Goal: Task Accomplishment & Management: Complete application form

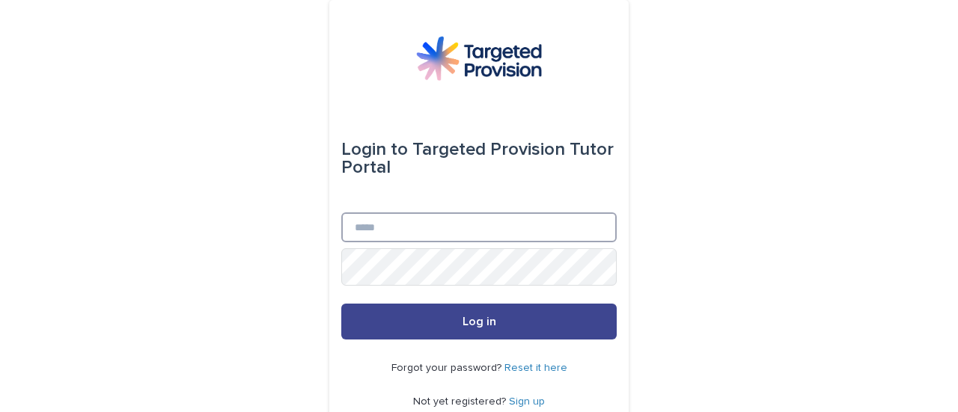
type input "**********"
click at [551, 340] on button "Log in" at bounding box center [478, 322] width 275 height 36
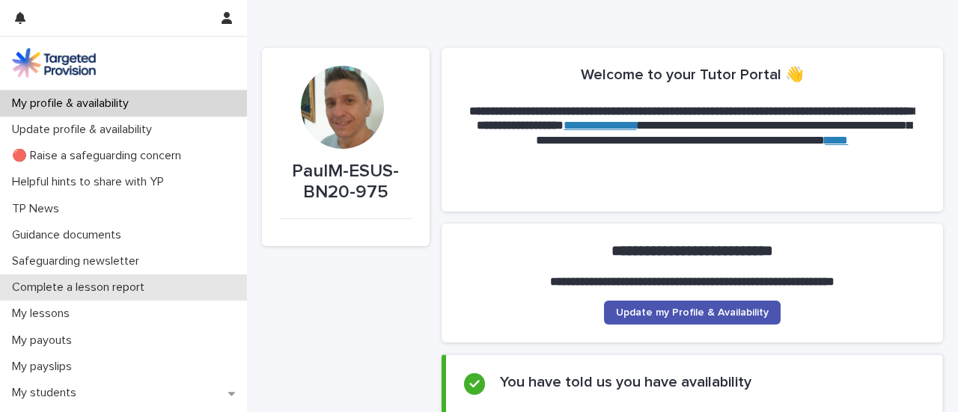
click at [108, 295] on p "Complete a lesson report" at bounding box center [81, 288] width 150 height 14
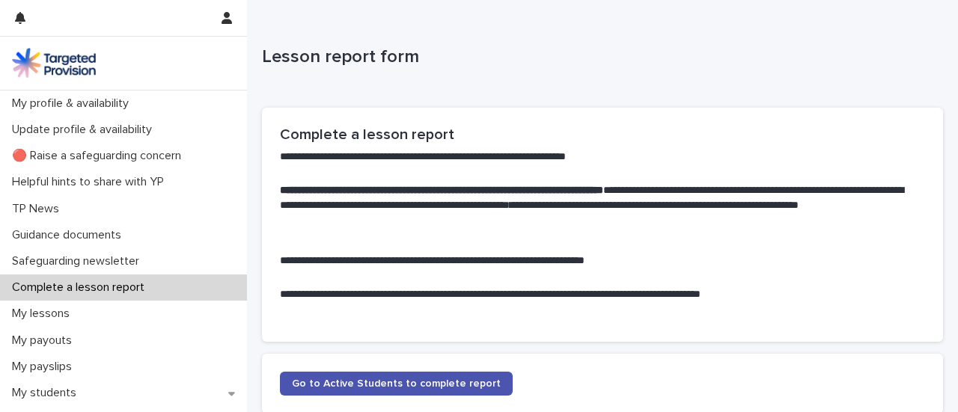
scroll to position [183, 0]
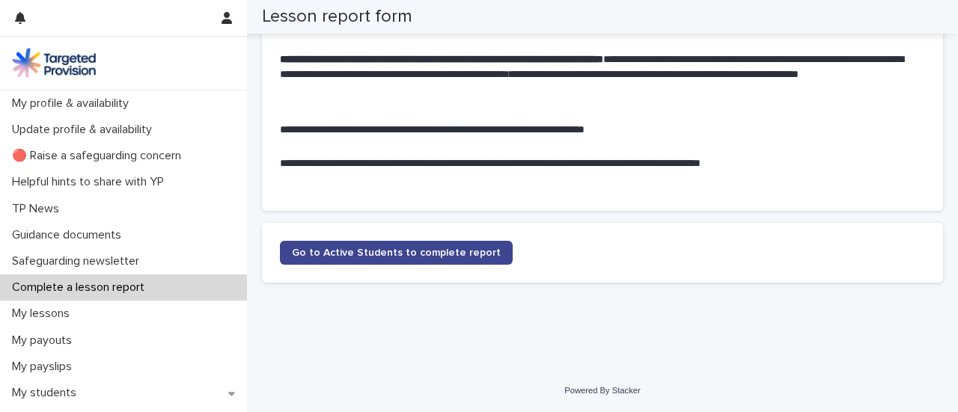
click at [500, 248] on span "Go to Active Students to complete report" at bounding box center [396, 253] width 209 height 10
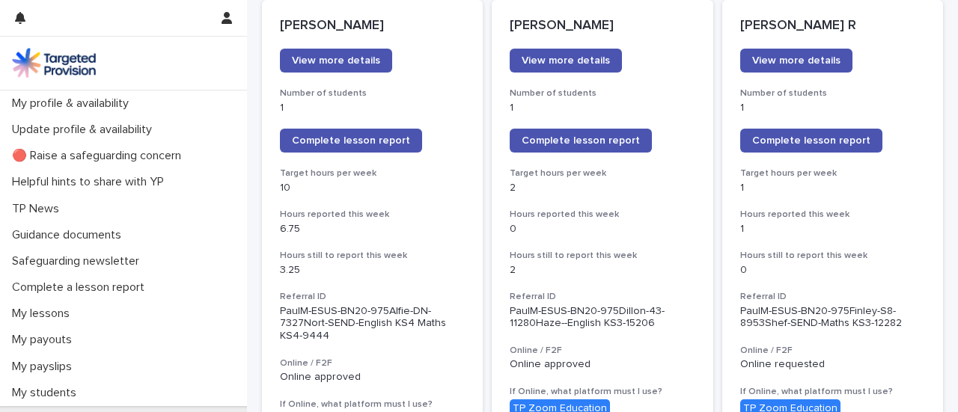
scroll to position [224, 0]
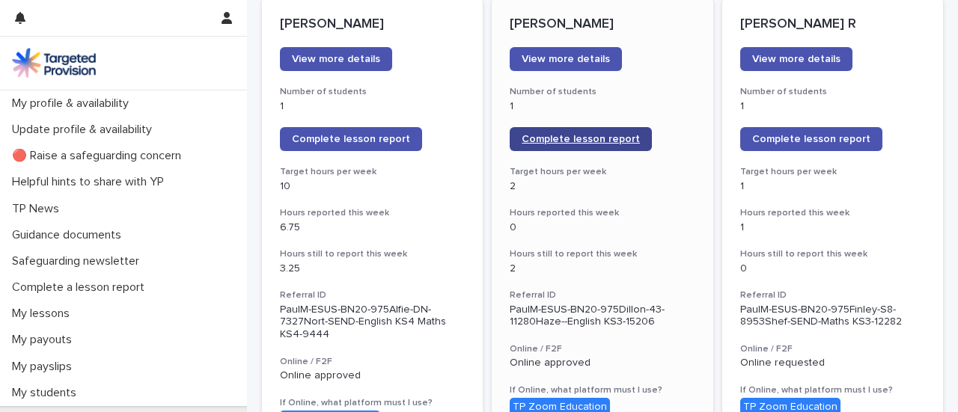
click at [595, 144] on span "Complete lesson report" at bounding box center [580, 139] width 118 height 10
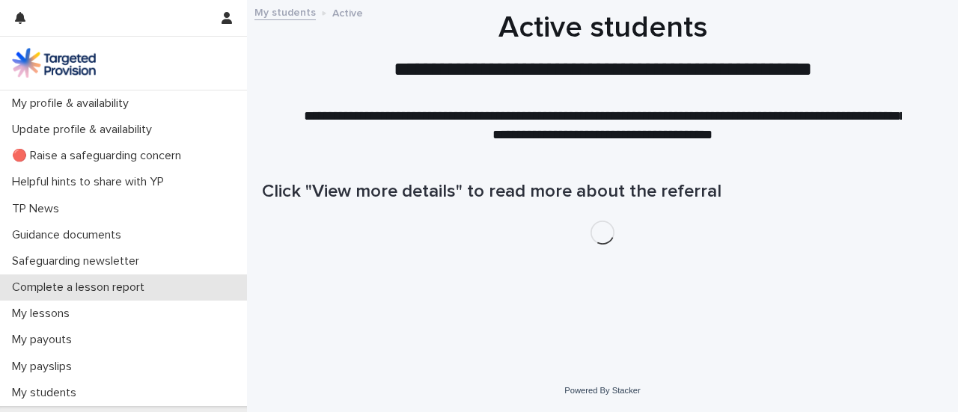
click at [151, 295] on p "Complete a lesson report" at bounding box center [81, 288] width 150 height 14
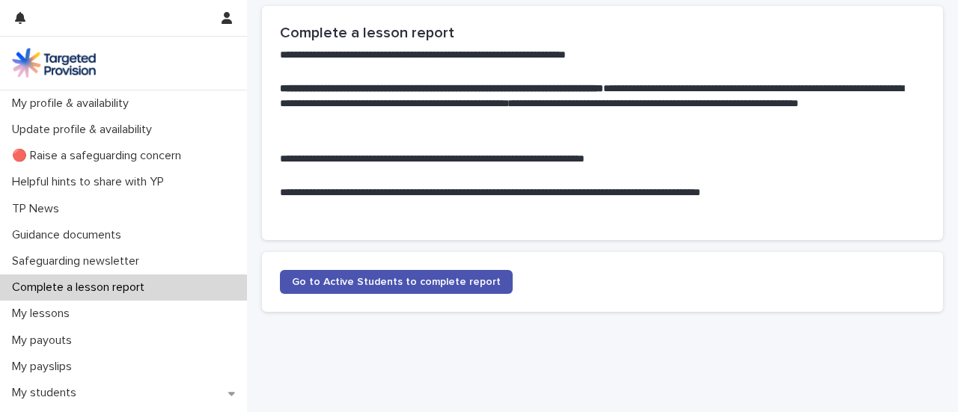
scroll to position [183, 0]
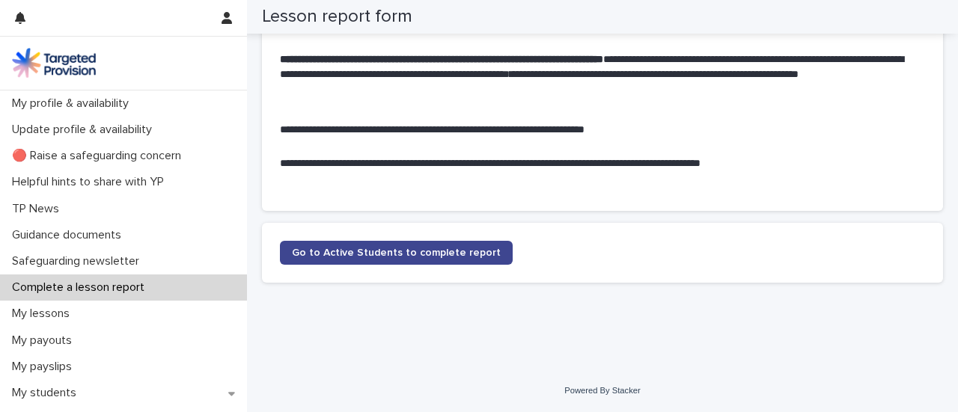
click at [454, 248] on span "Go to Active Students to complete report" at bounding box center [396, 253] width 209 height 10
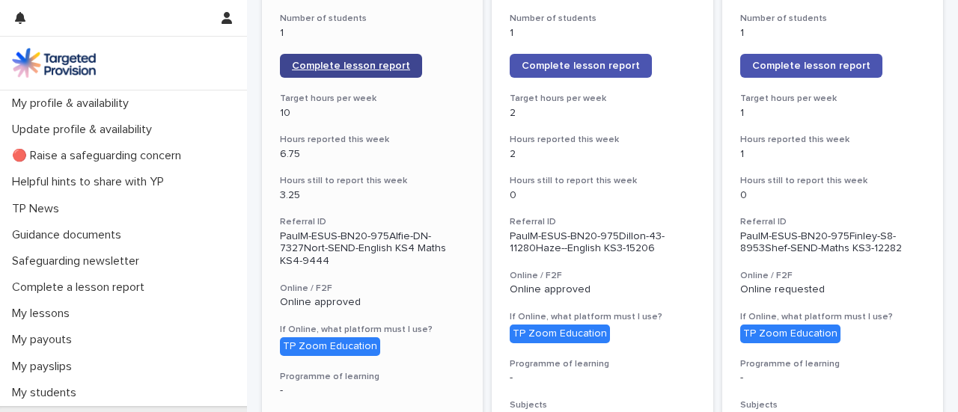
scroll to position [298, 0]
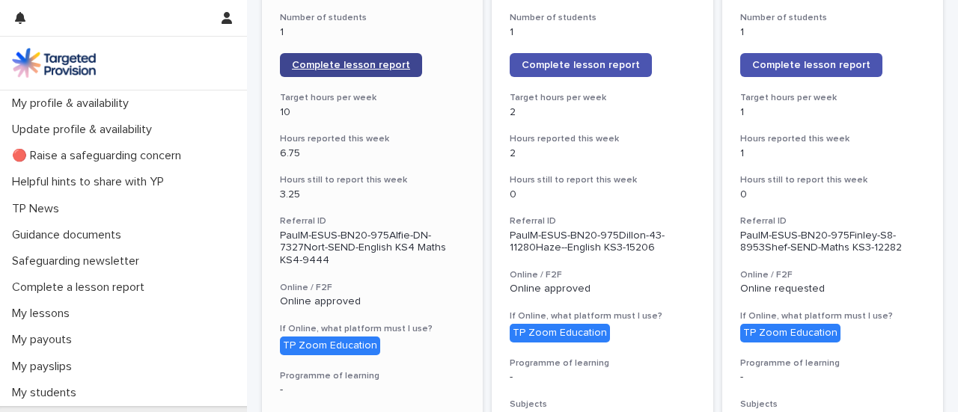
click at [385, 70] on span "Complete lesson report" at bounding box center [351, 65] width 118 height 10
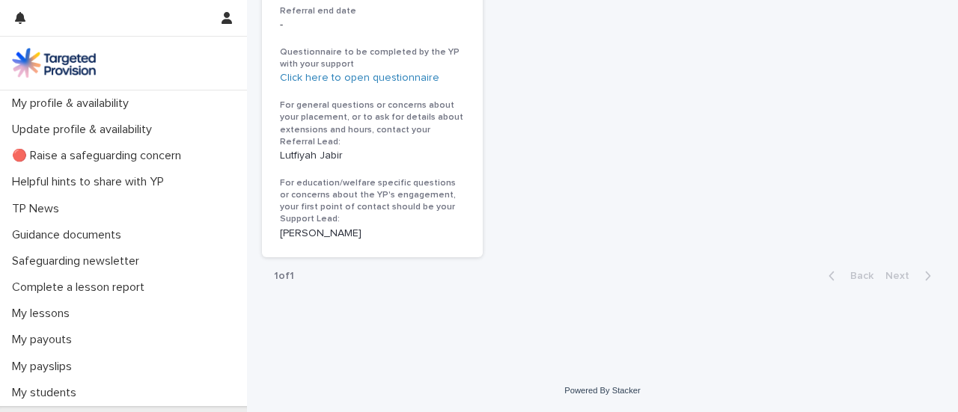
scroll to position [2570, 0]
